Goal: Transaction & Acquisition: Subscribe to service/newsletter

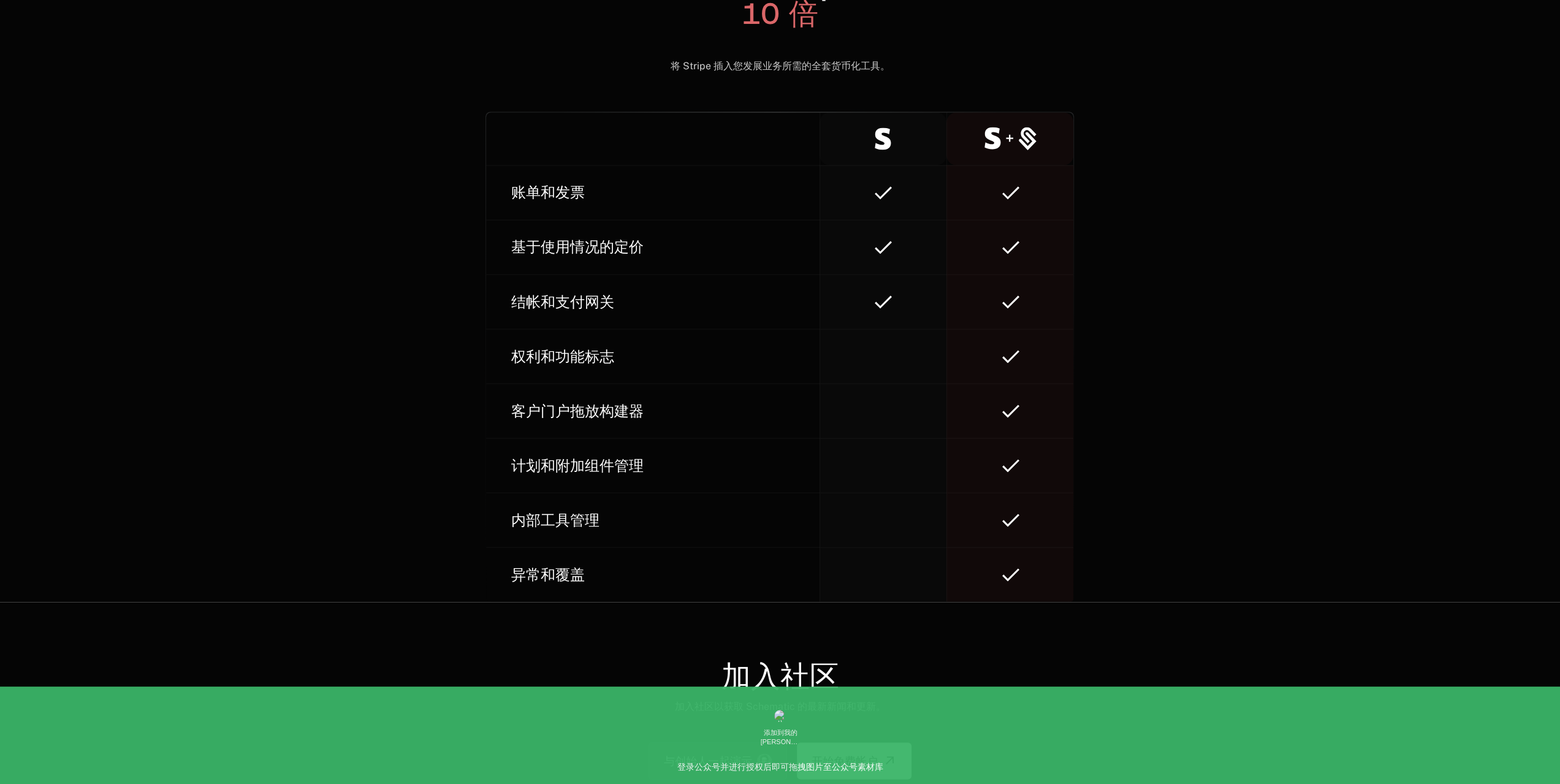
scroll to position [7262, 0]
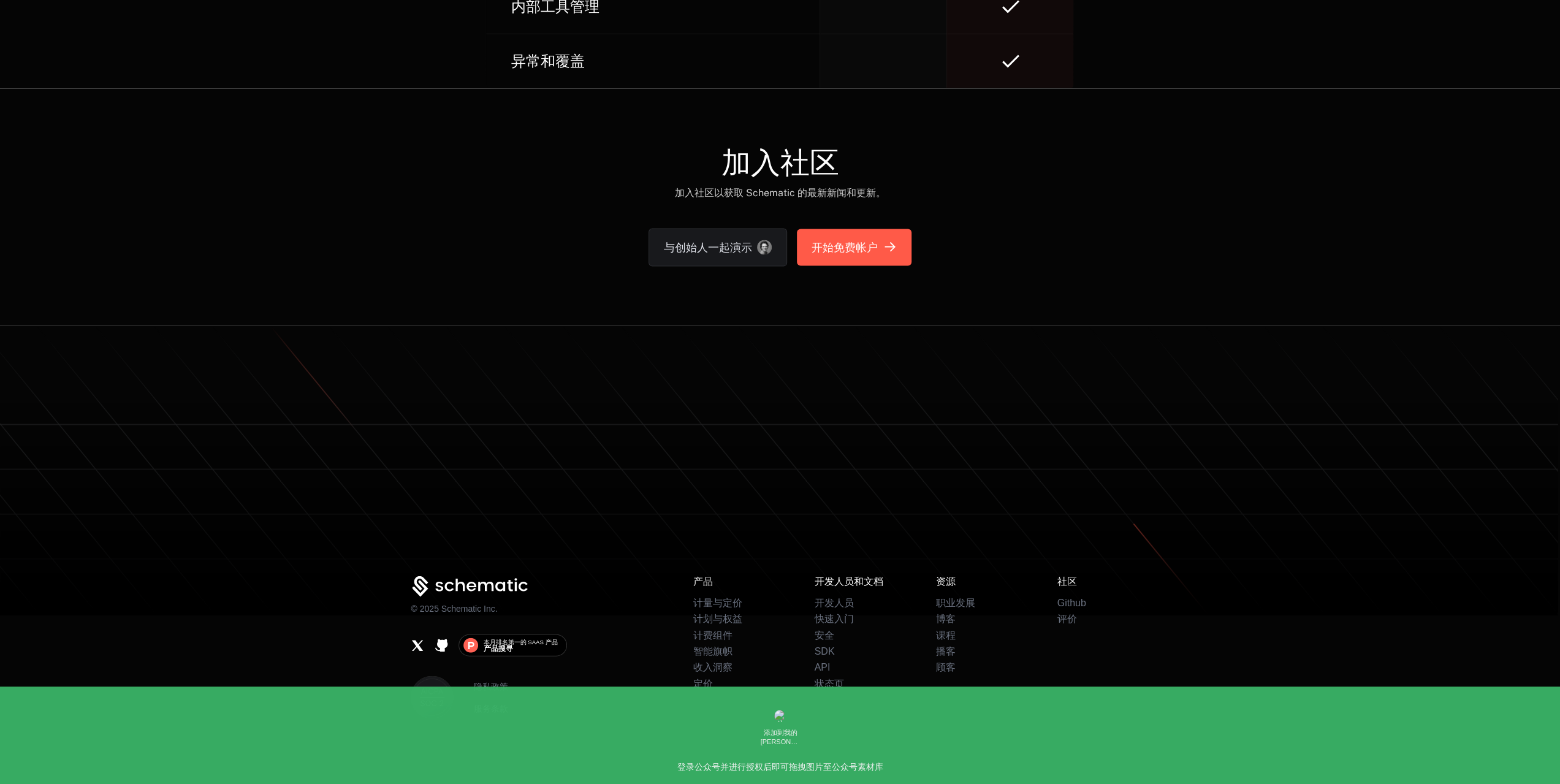
click at [867, 248] on font "开始免费帐户" at bounding box center [845, 247] width 66 height 12
click at [750, 247] on font "与创始人一起演示" at bounding box center [708, 247] width 88 height 12
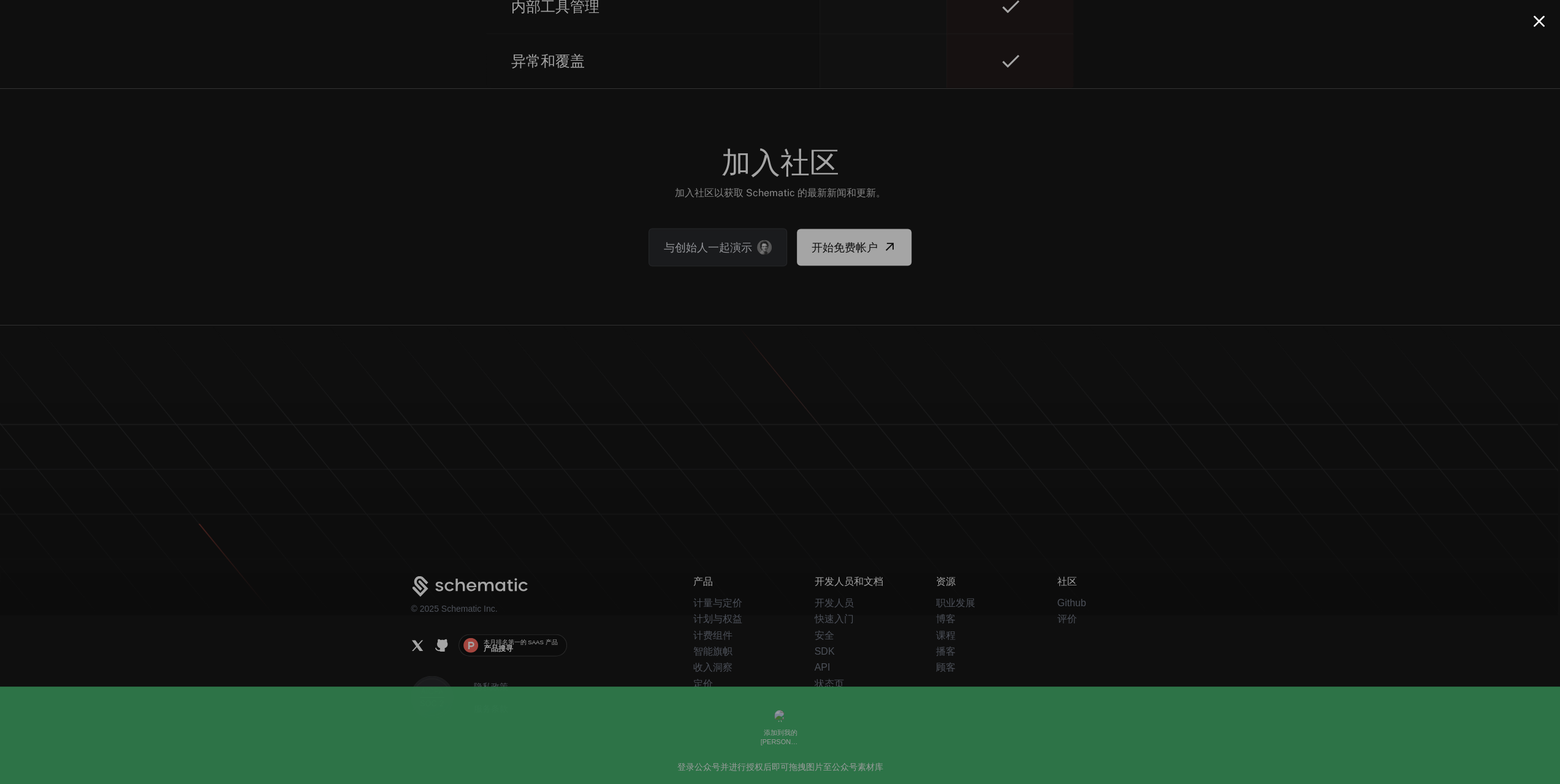
scroll to position [7366, 0]
click at [1181, 182] on div at bounding box center [780, 392] width 1560 height 784
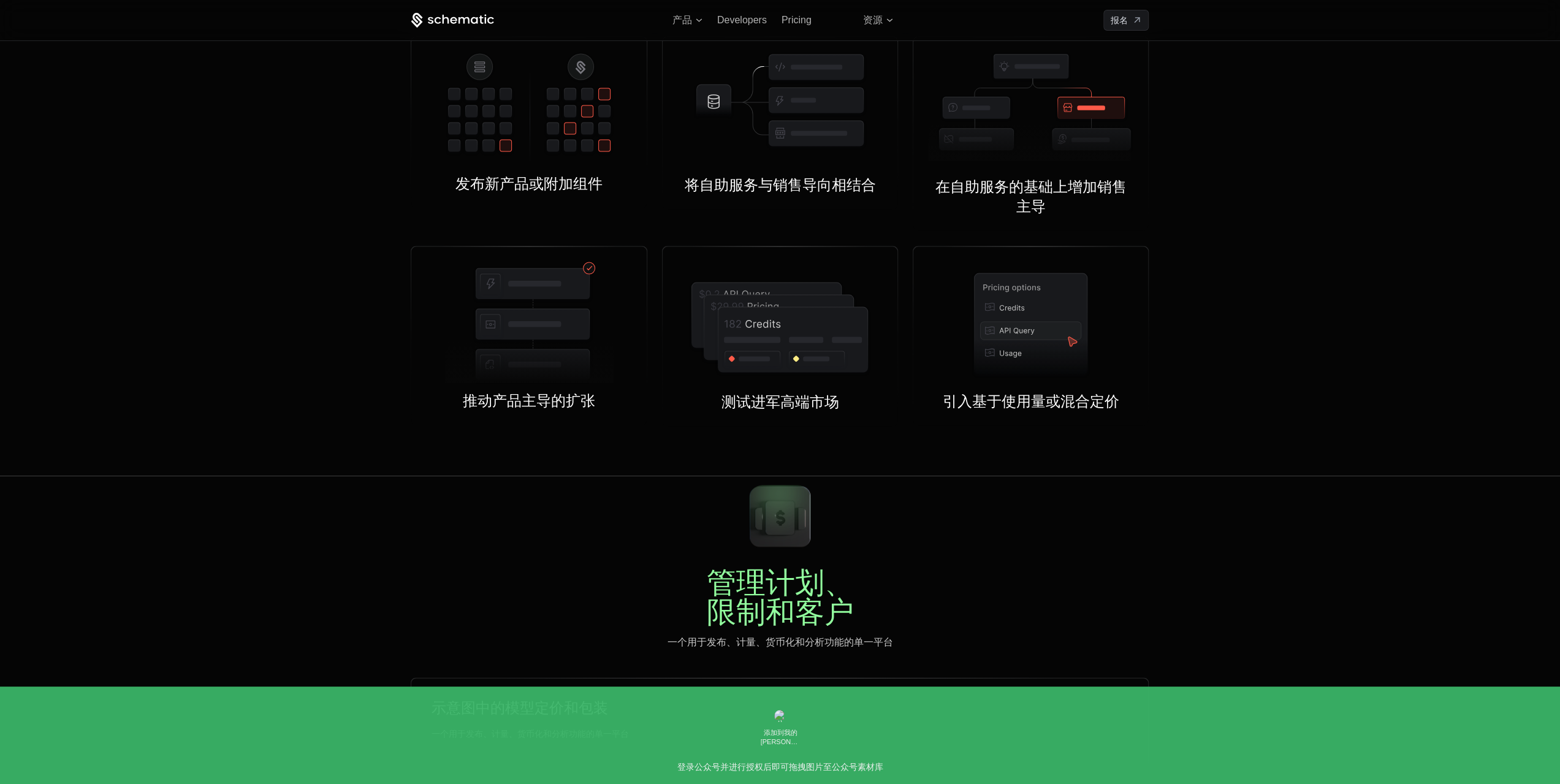
scroll to position [2340, 0]
